Goal: Navigation & Orientation: Find specific page/section

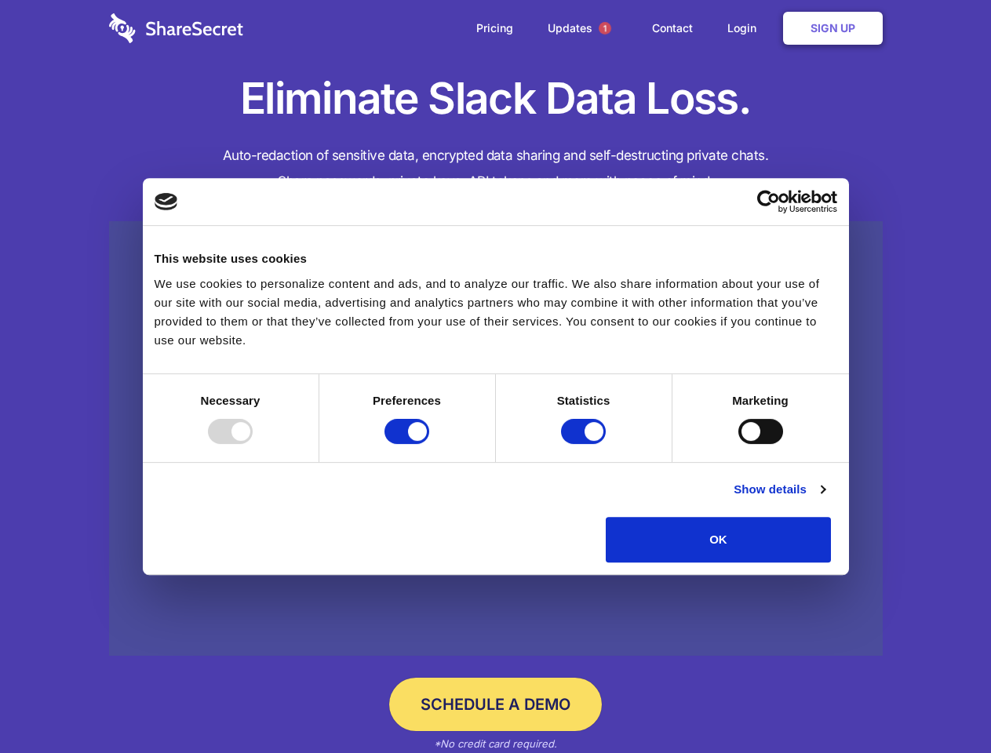
click at [253, 444] on div at bounding box center [230, 431] width 45 height 25
click at [429, 444] on input "Preferences" at bounding box center [407, 431] width 45 height 25
checkbox input "false"
click at [586, 444] on input "Statistics" at bounding box center [583, 431] width 45 height 25
checkbox input "false"
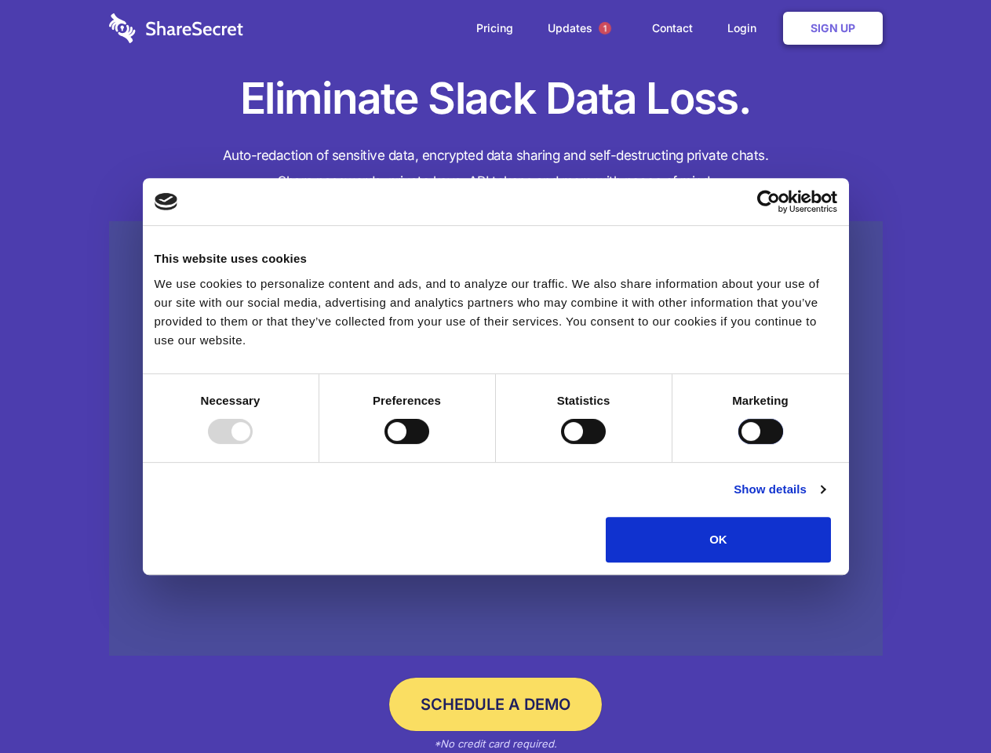
click at [739, 444] on input "Marketing" at bounding box center [761, 431] width 45 height 25
checkbox input "true"
click at [825, 499] on link "Show details" at bounding box center [779, 489] width 91 height 19
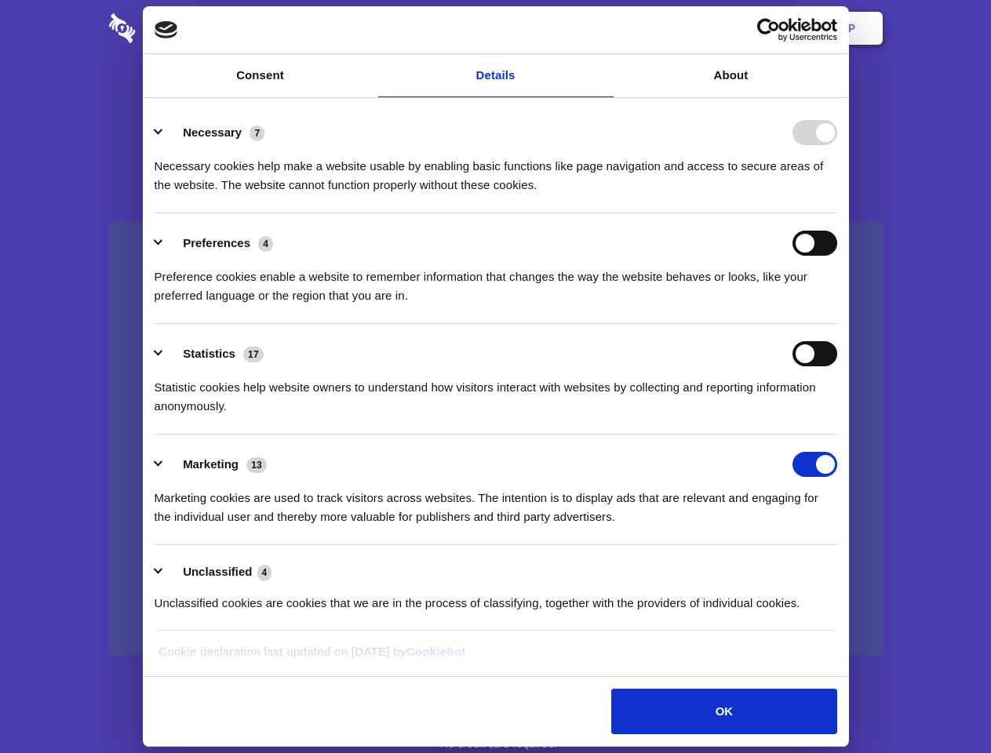
click at [837, 213] on li "Necessary 7 Necessary cookies help make a website usable by enabling basic func…" at bounding box center [496, 158] width 683 height 111
click at [604, 28] on span "1" at bounding box center [605, 28] width 13 height 13
